Goal: Task Accomplishment & Management: Complete application form

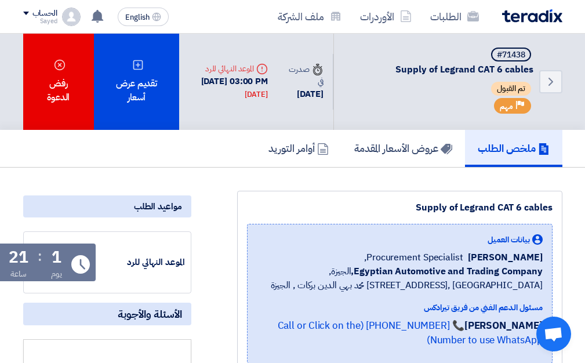
click at [134, 72] on div "تقديم عرض أسعار" at bounding box center [137, 82] width 86 height 96
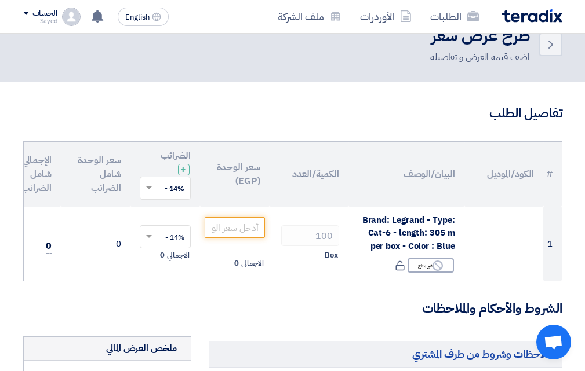
scroll to position [58, 0]
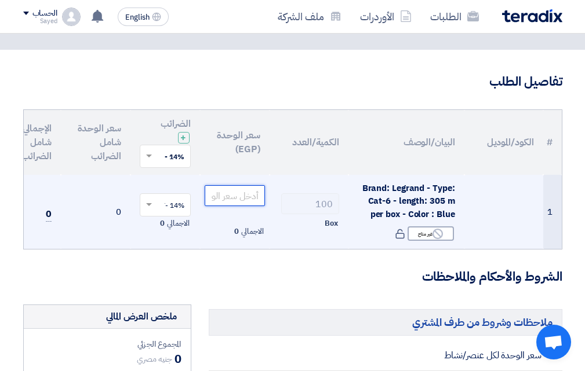
click at [231, 201] on input "number" at bounding box center [235, 195] width 60 height 21
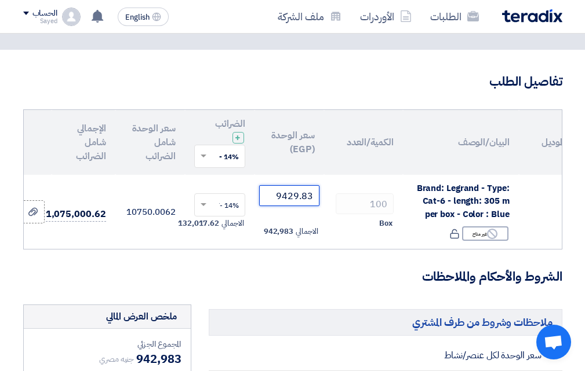
scroll to position [0, -64]
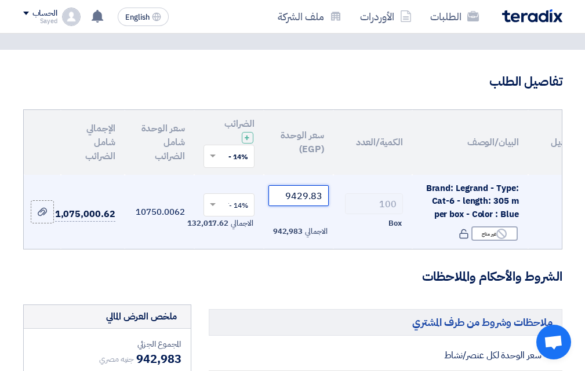
type input "9429.83"
click at [99, 237] on td "1,075,000.62" at bounding box center [93, 212] width 64 height 75
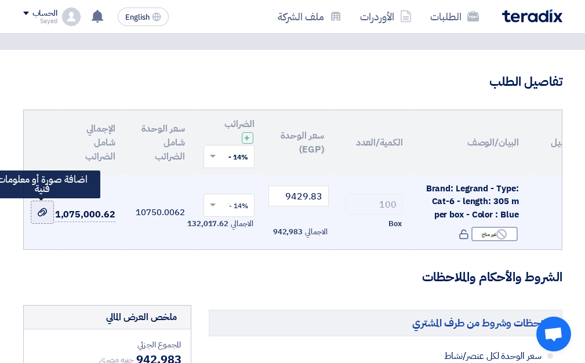
click at [43, 217] on div at bounding box center [43, 212] width 12 height 13
click at [0, 0] on input "file" at bounding box center [0, 0] width 0 height 0
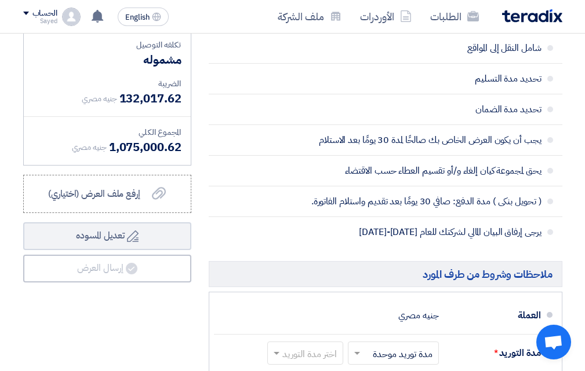
scroll to position [406, 0]
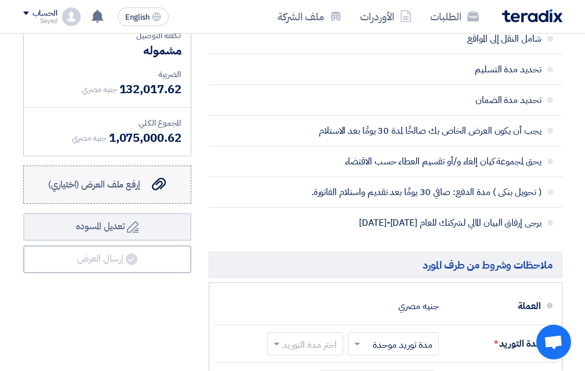
click at [144, 192] on div "إرفع ملف العرض (اختياري) إرفع ملف العرض (اختياري)" at bounding box center [107, 185] width 118 height 14
click at [0, 0] on input "إرفع ملف العرض (اختياري) إرفع ملف العرض (اختياري)" at bounding box center [0, 0] width 0 height 0
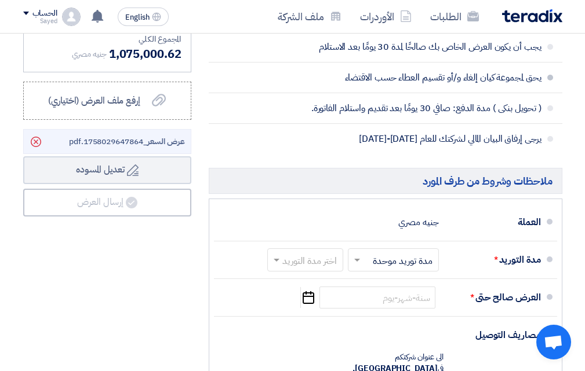
scroll to position [522, 0]
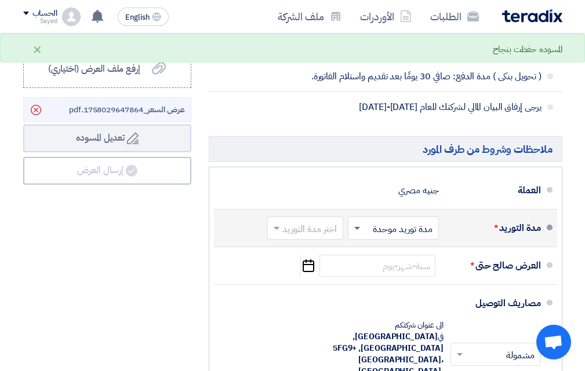
click at [355, 231] on span at bounding box center [357, 229] width 6 height 4
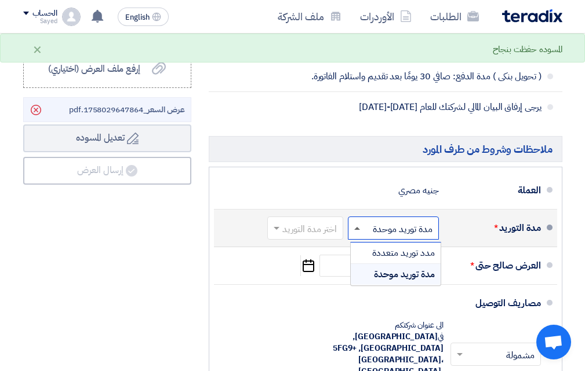
click at [355, 230] on span at bounding box center [357, 228] width 6 height 3
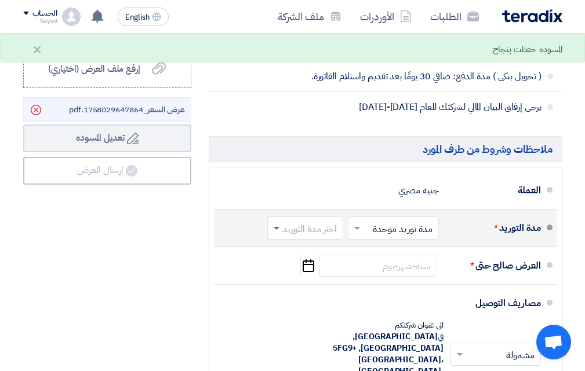
click at [276, 234] on span at bounding box center [275, 229] width 14 height 12
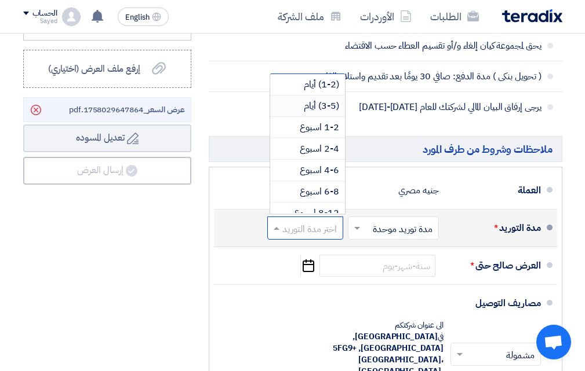
click at [305, 113] on span "(3-5) أيام" at bounding box center [321, 106] width 35 height 14
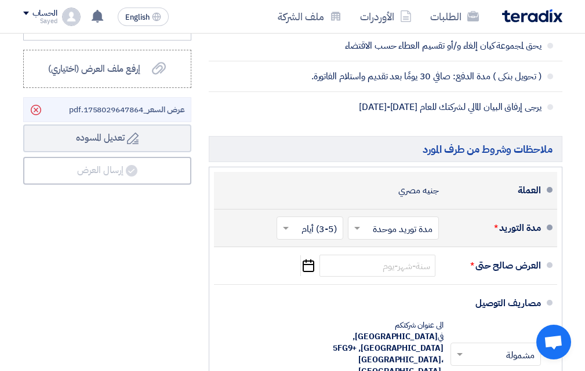
scroll to position [580, 0]
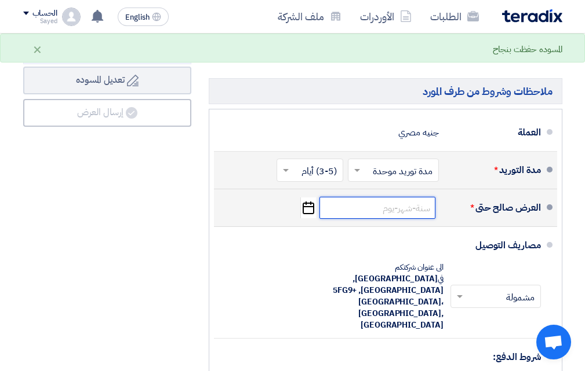
click at [394, 219] on input at bounding box center [377, 208] width 116 height 22
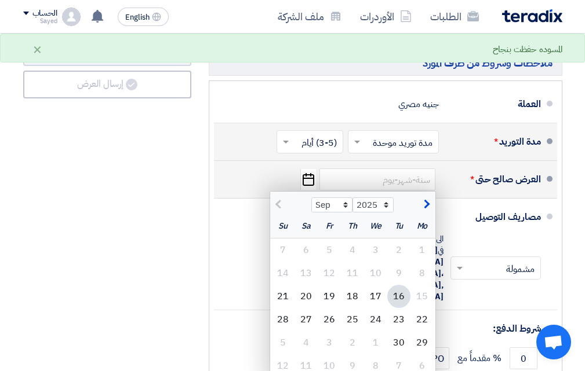
scroll to position [638, 0]
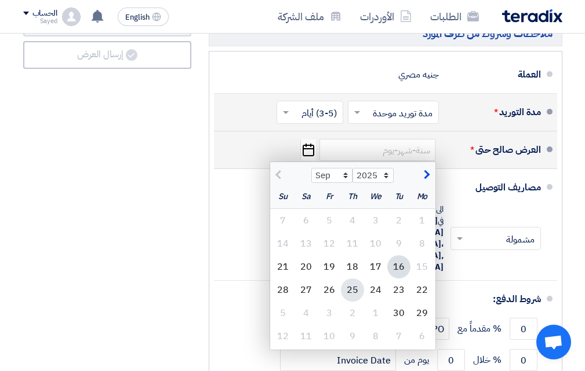
click at [354, 297] on div "25" at bounding box center [352, 290] width 23 height 23
type input "[DATE]"
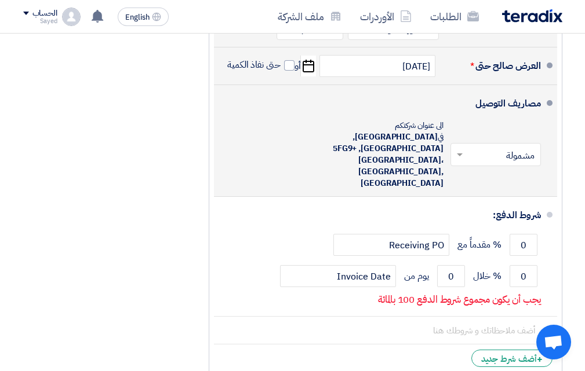
scroll to position [753, 0]
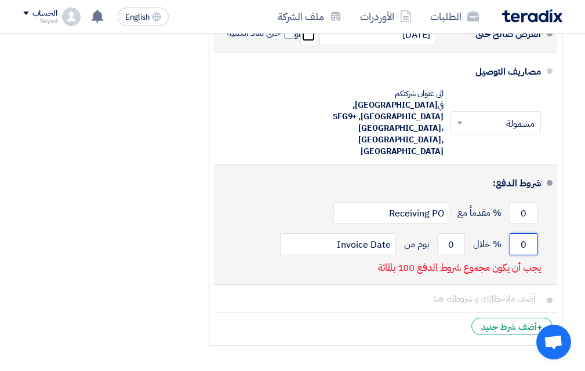
click at [524, 236] on input "0" at bounding box center [523, 245] width 28 height 22
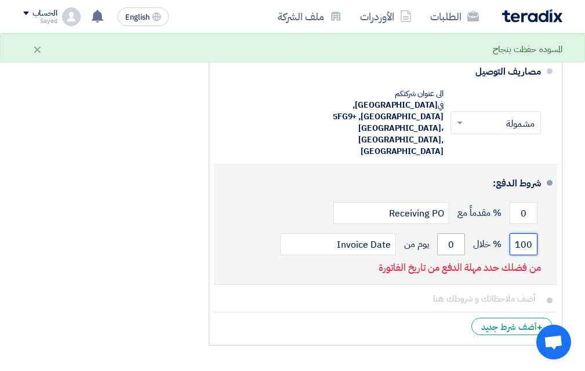
type input "100"
click at [456, 234] on input "0" at bounding box center [451, 245] width 28 height 22
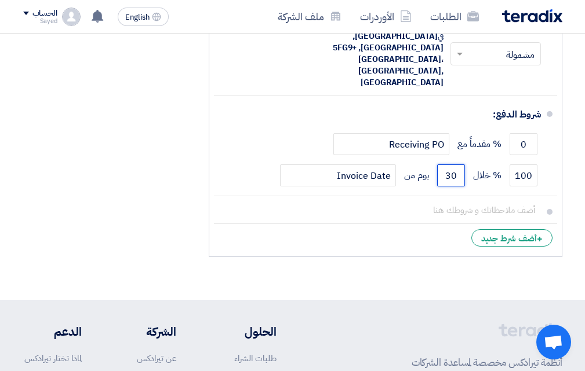
scroll to position [813, 0]
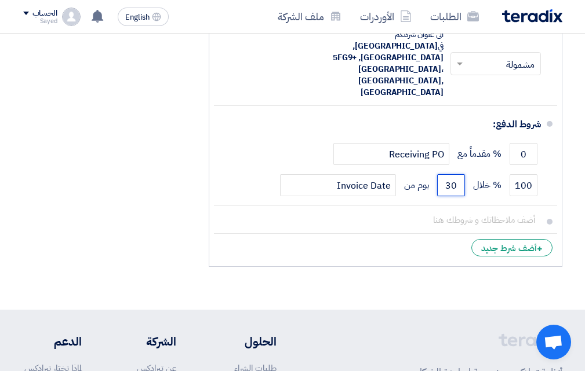
type input "30"
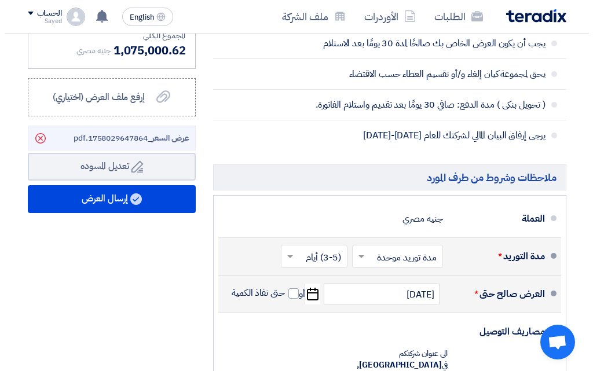
scroll to position [465, 0]
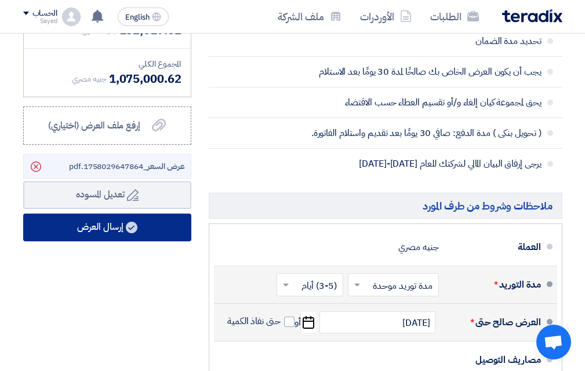
click at [128, 234] on use at bounding box center [132, 228] width 12 height 12
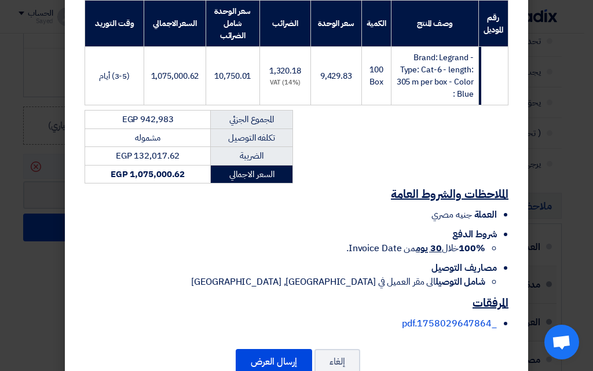
scroll to position [225, 0]
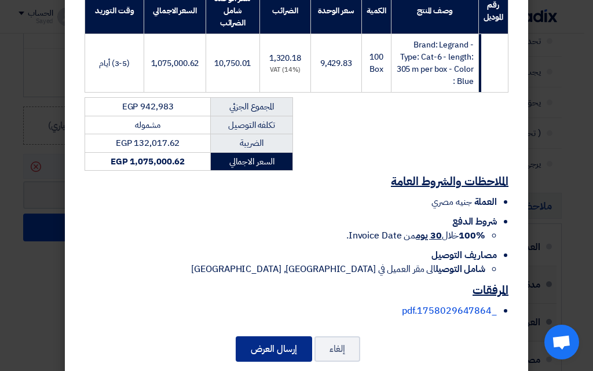
click at [288, 337] on button "إرسال العرض" at bounding box center [274, 350] width 77 height 26
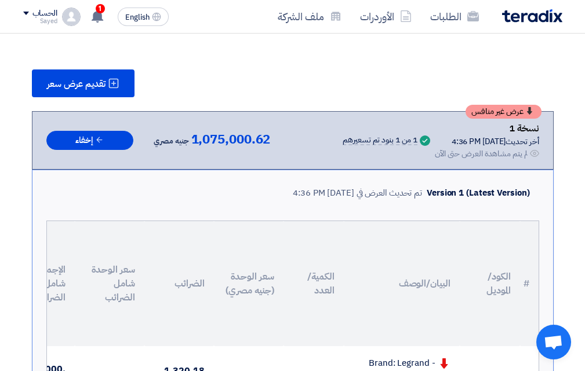
scroll to position [174, 0]
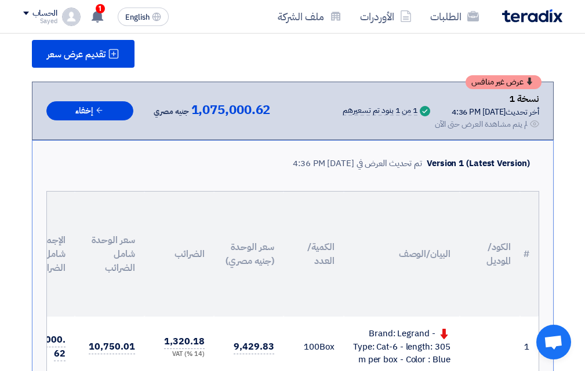
click at [232, 177] on div "Version 1 (Latest Version) تم تحديث العرض في [DATE] 4:36 PM" at bounding box center [292, 163] width 493 height 27
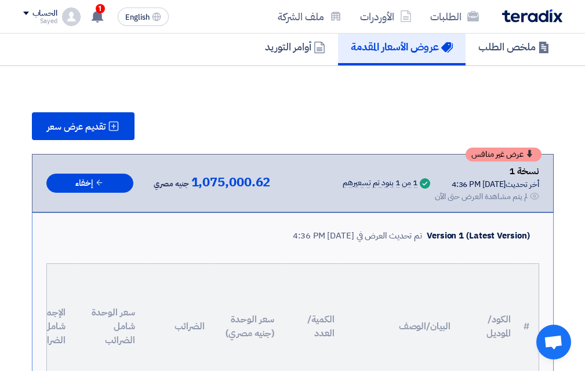
scroll to position [116, 0]
